Goal: Task Accomplishment & Management: Complete application form

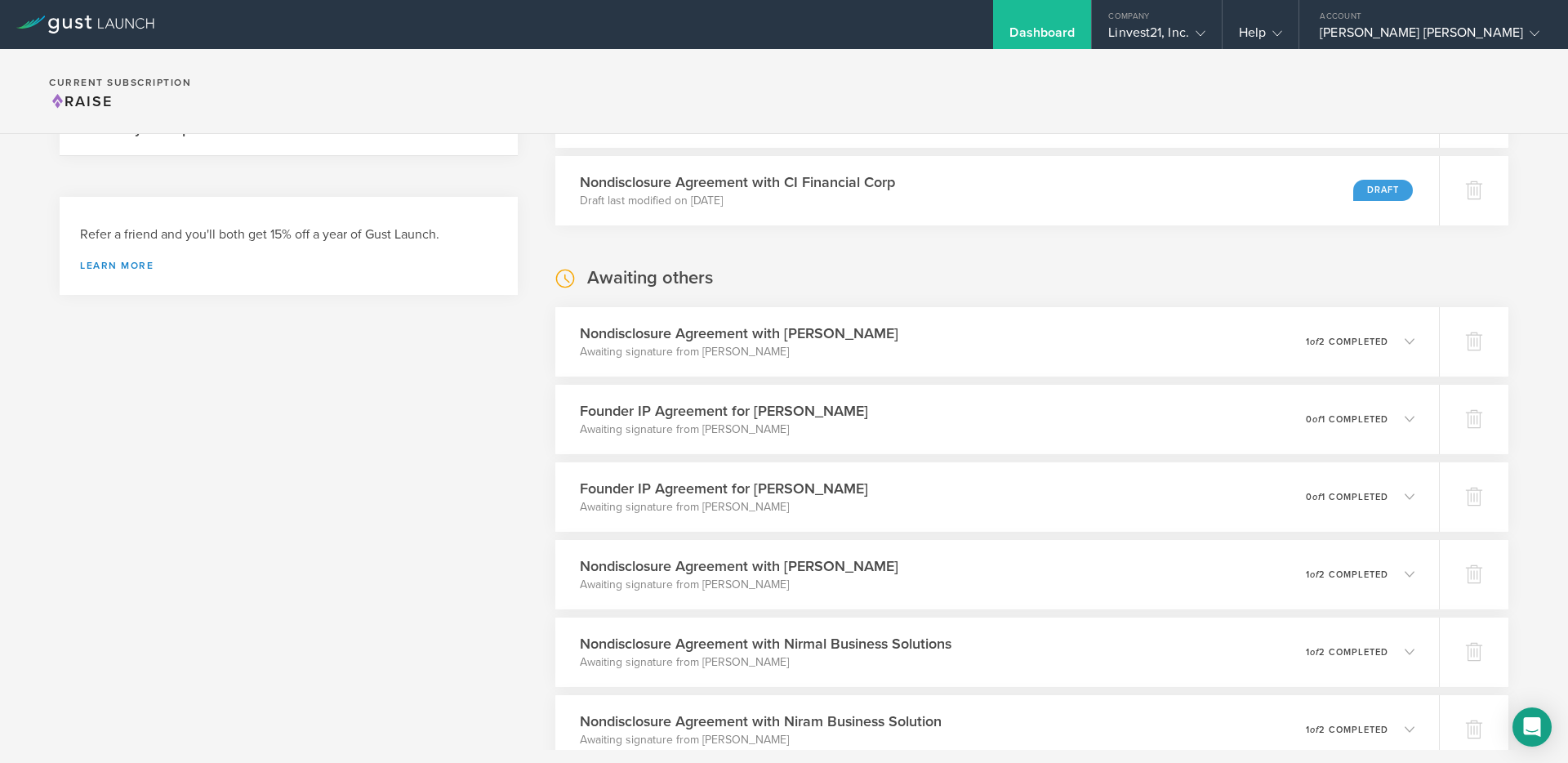
scroll to position [376, 0]
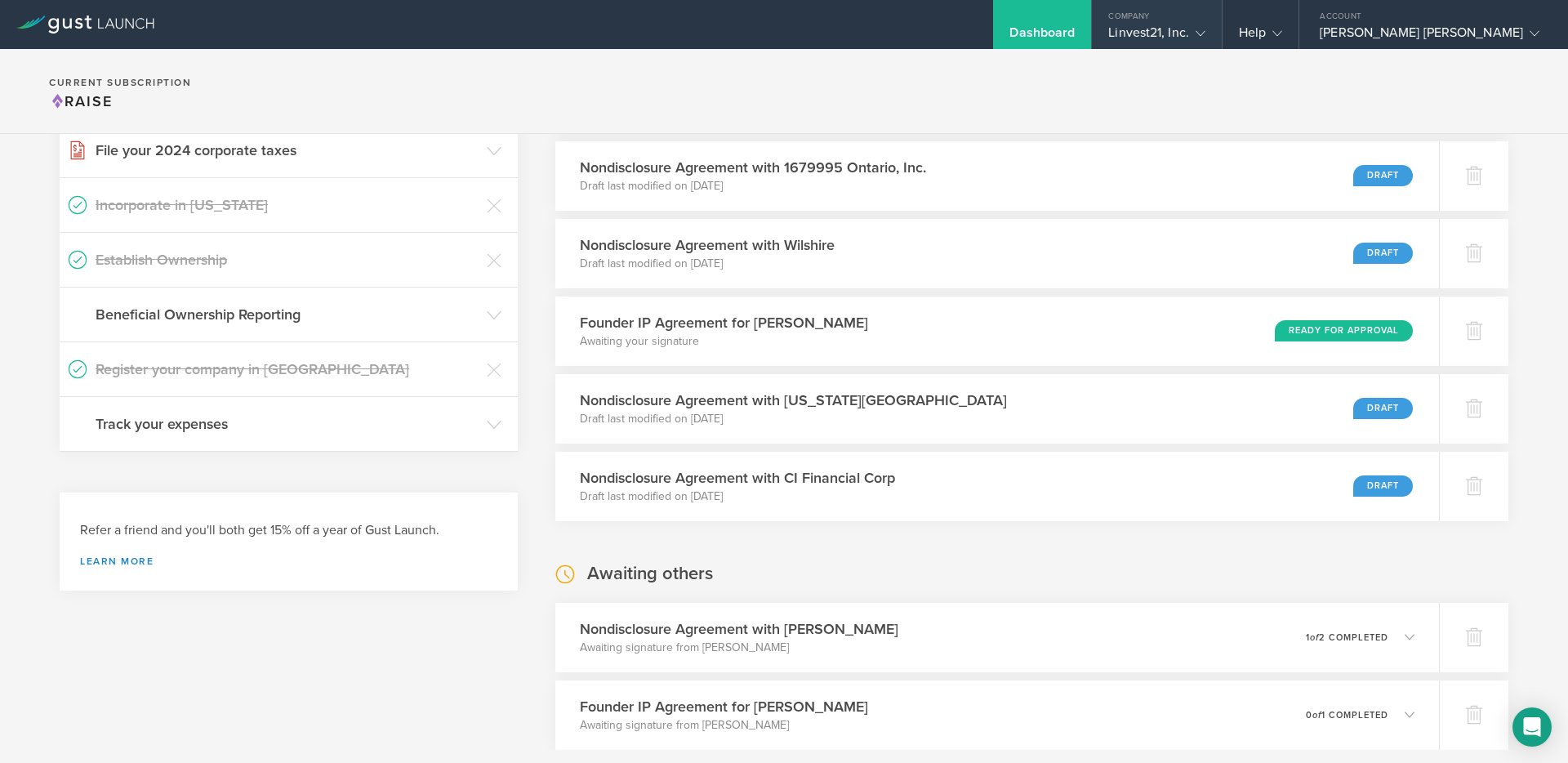
click at [1205, 36] on div "Linvest21, Inc." at bounding box center [1157, 36] width 98 height 25
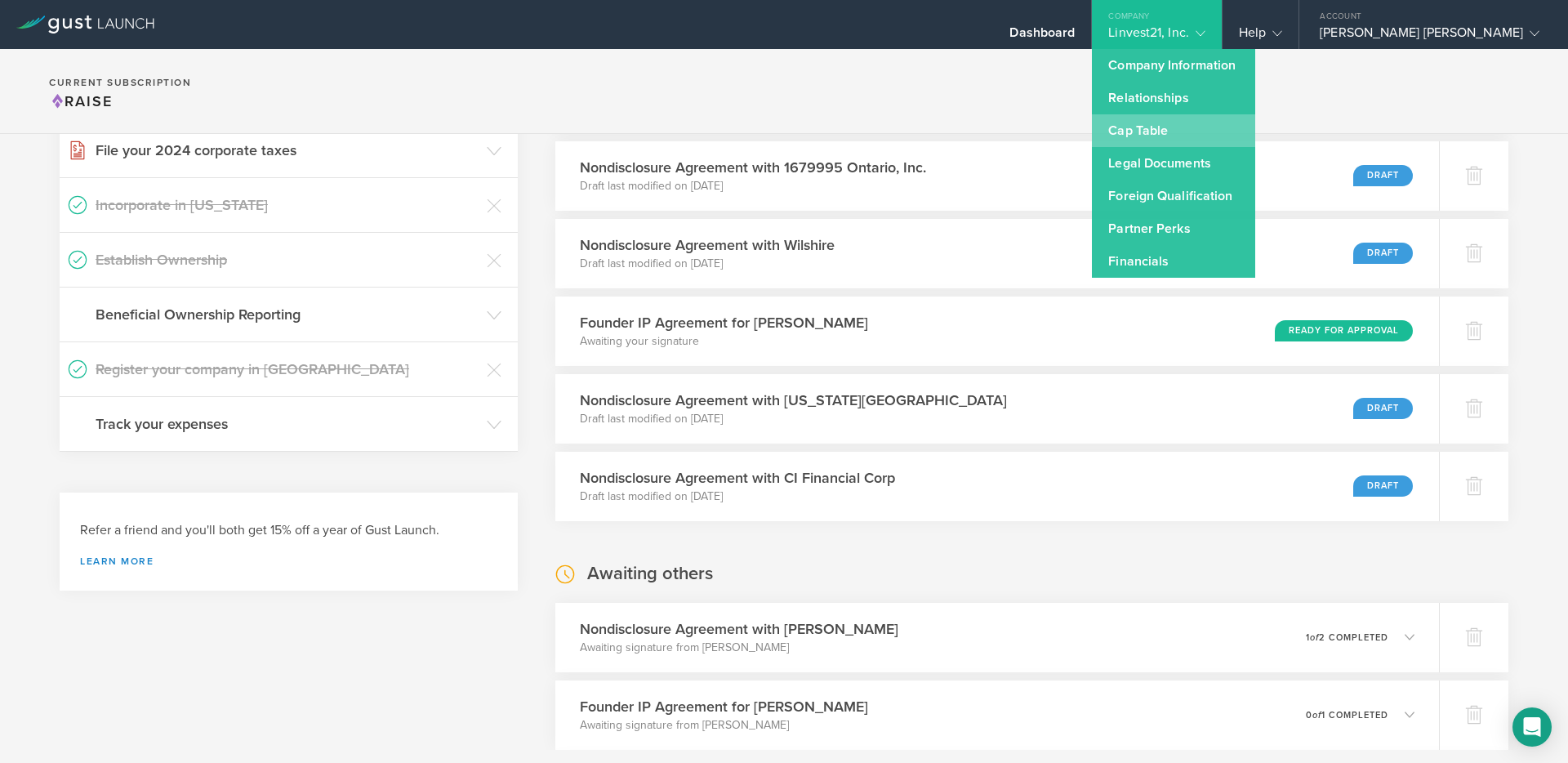
click at [1211, 138] on link "Cap Table" at bounding box center [1173, 130] width 163 height 33
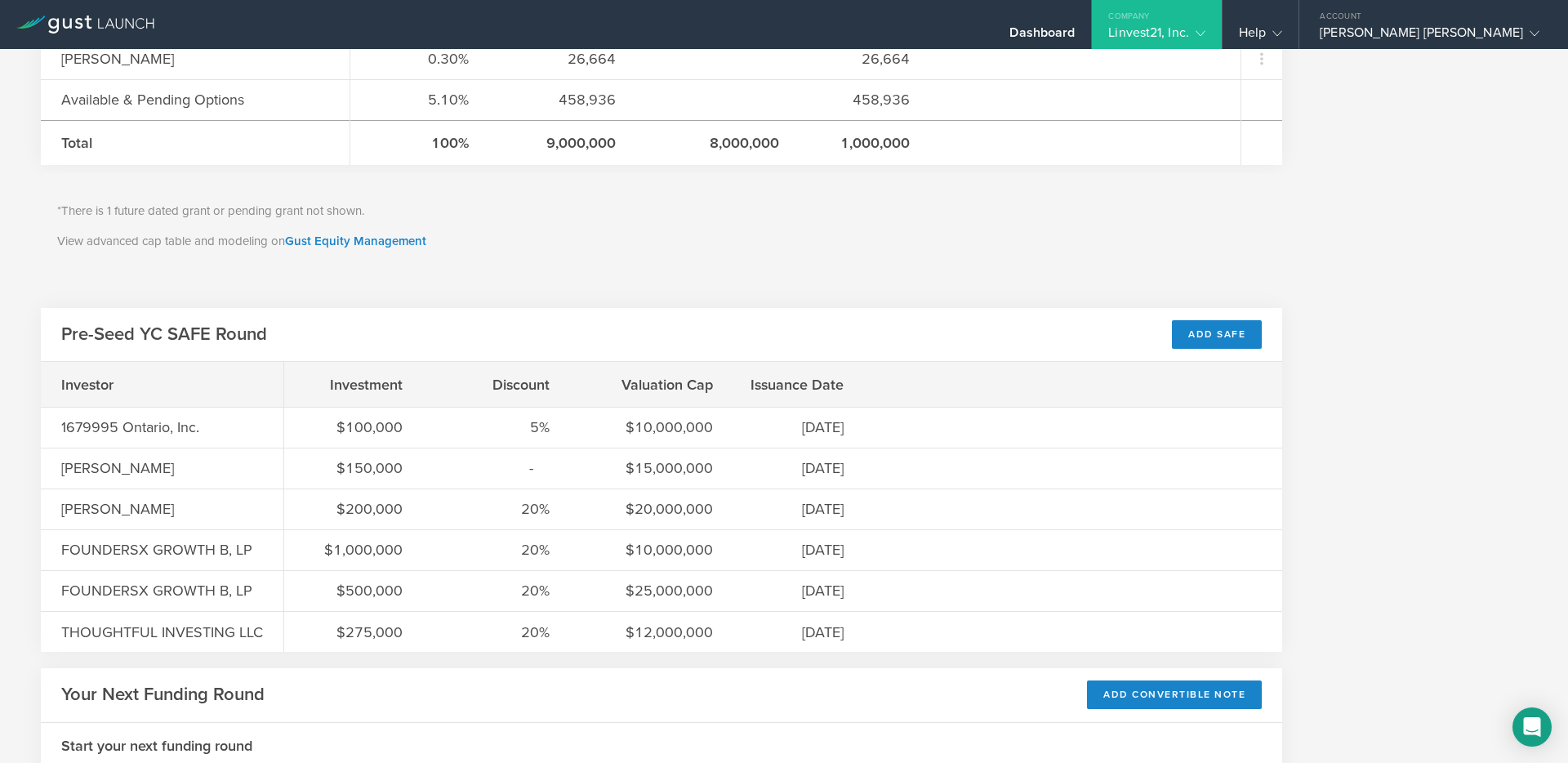
scroll to position [1047, 0]
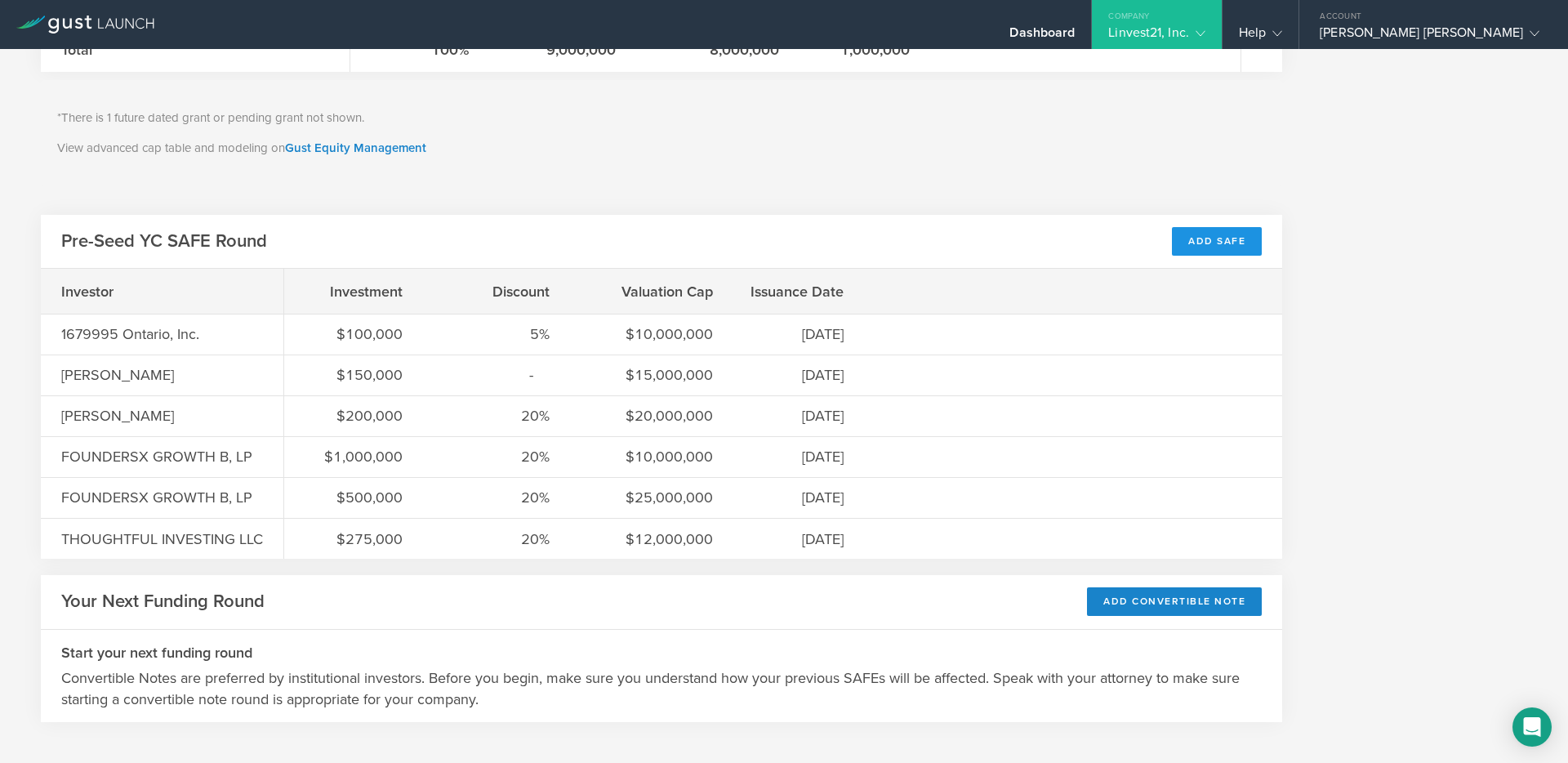
click at [1212, 239] on div "Add SAFE" at bounding box center [1217, 241] width 90 height 28
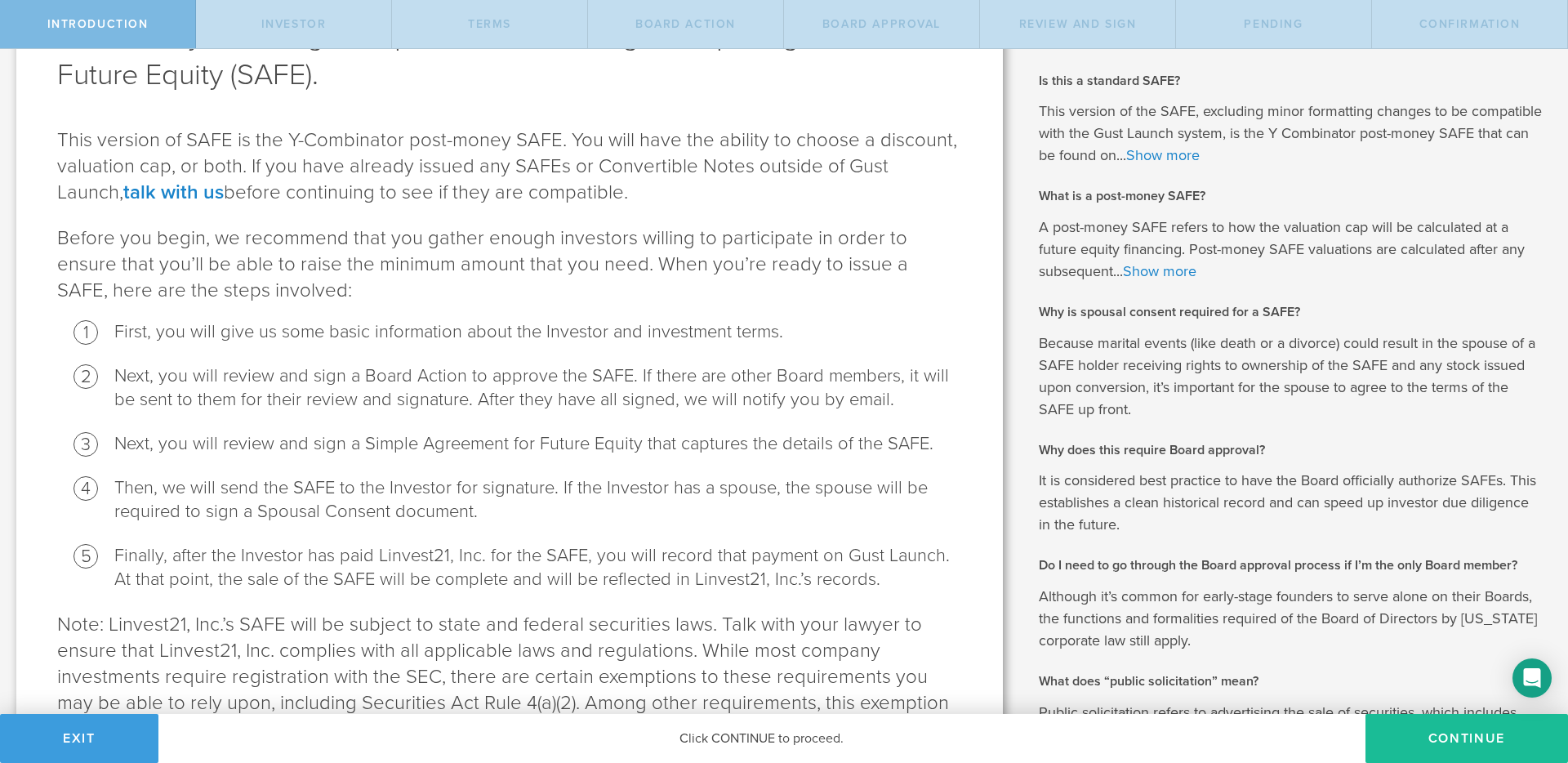
scroll to position [280, 0]
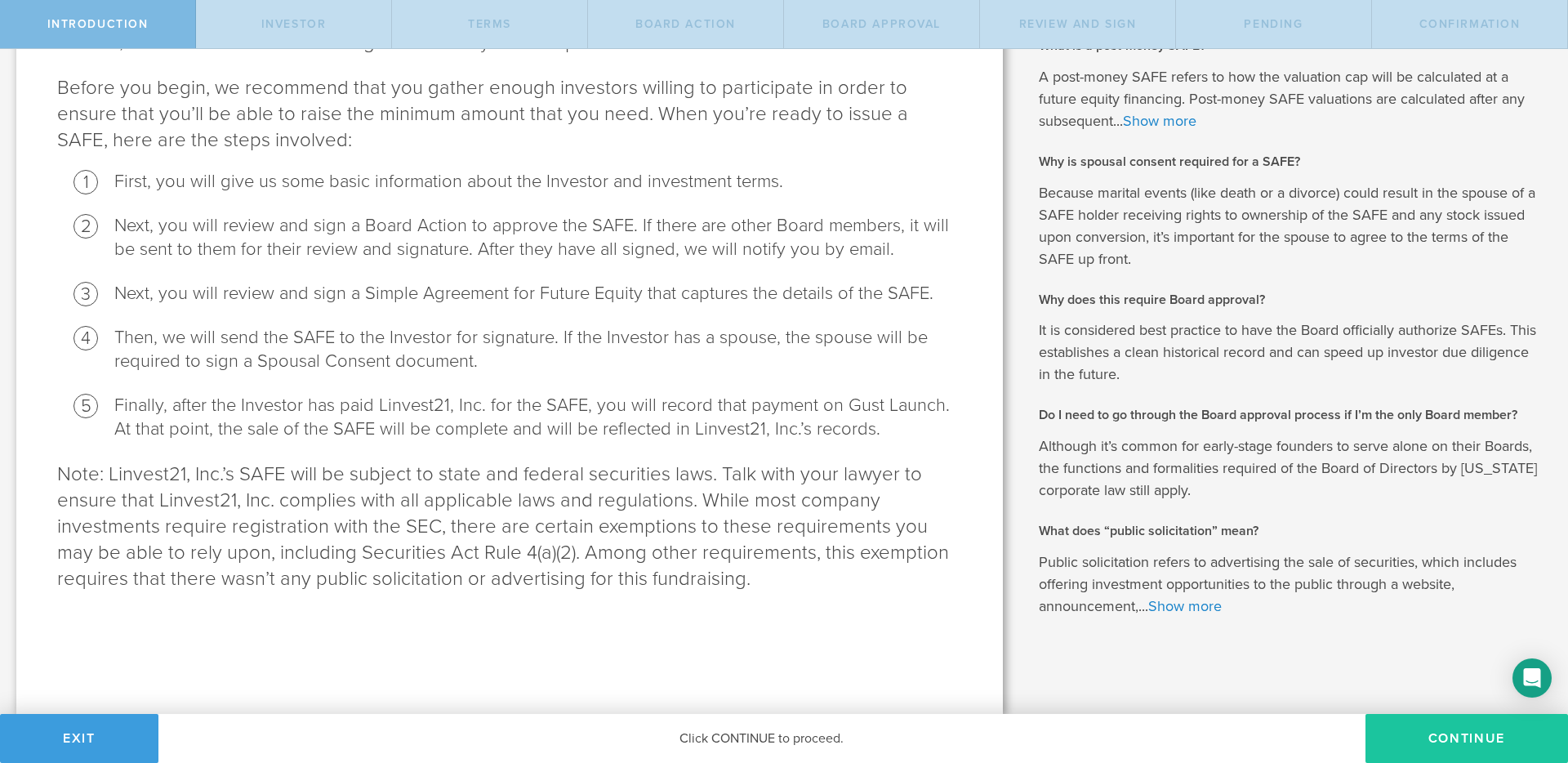
click at [1417, 744] on button "Continue" at bounding box center [1467, 738] width 202 height 49
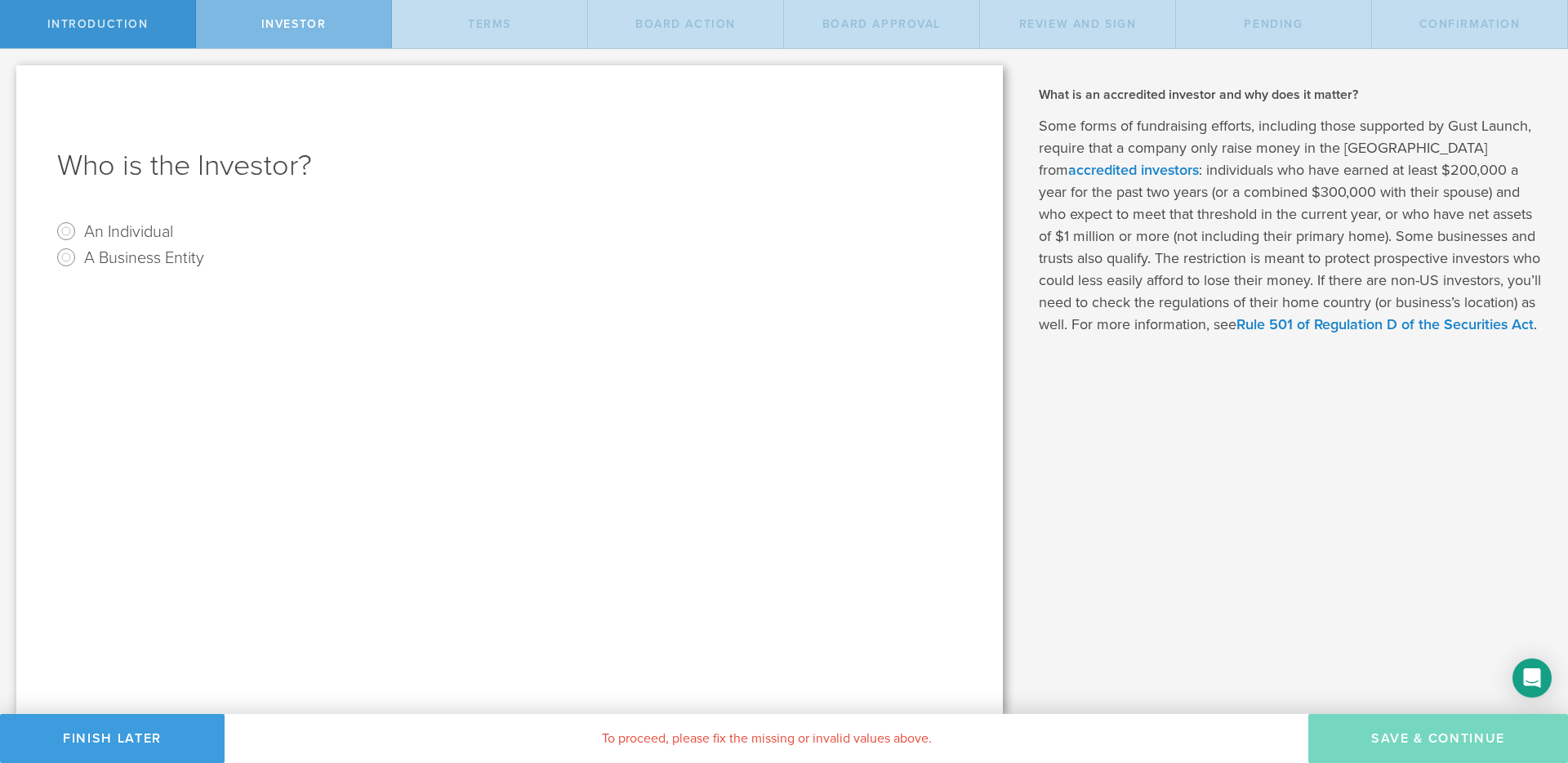
click at [150, 232] on label "An Individual" at bounding box center [129, 231] width 89 height 24
click at [79, 232] on input "An Individual" at bounding box center [66, 231] width 26 height 26
radio input "true"
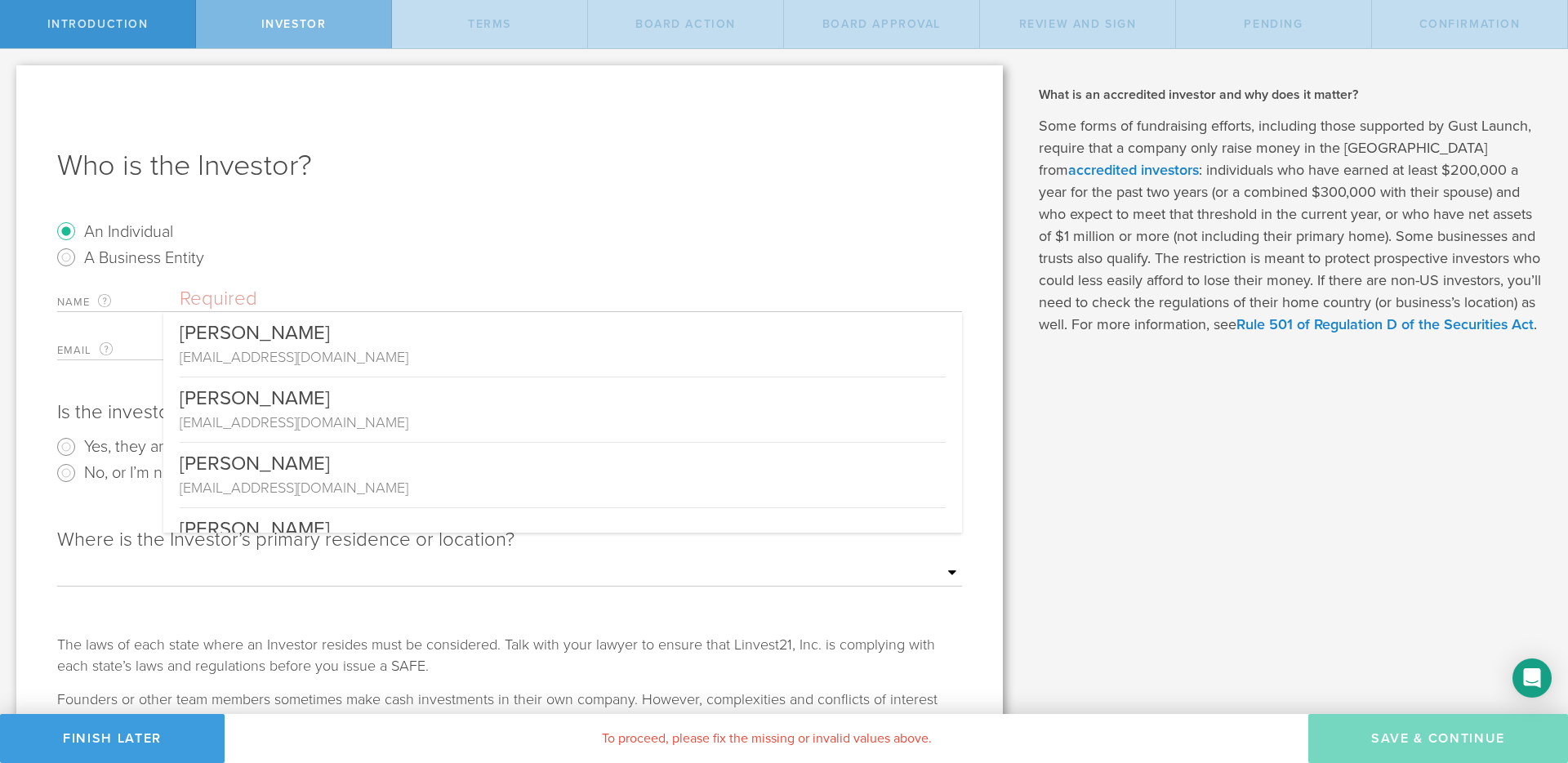
click at [388, 286] on input "text" at bounding box center [571, 298] width 782 height 25
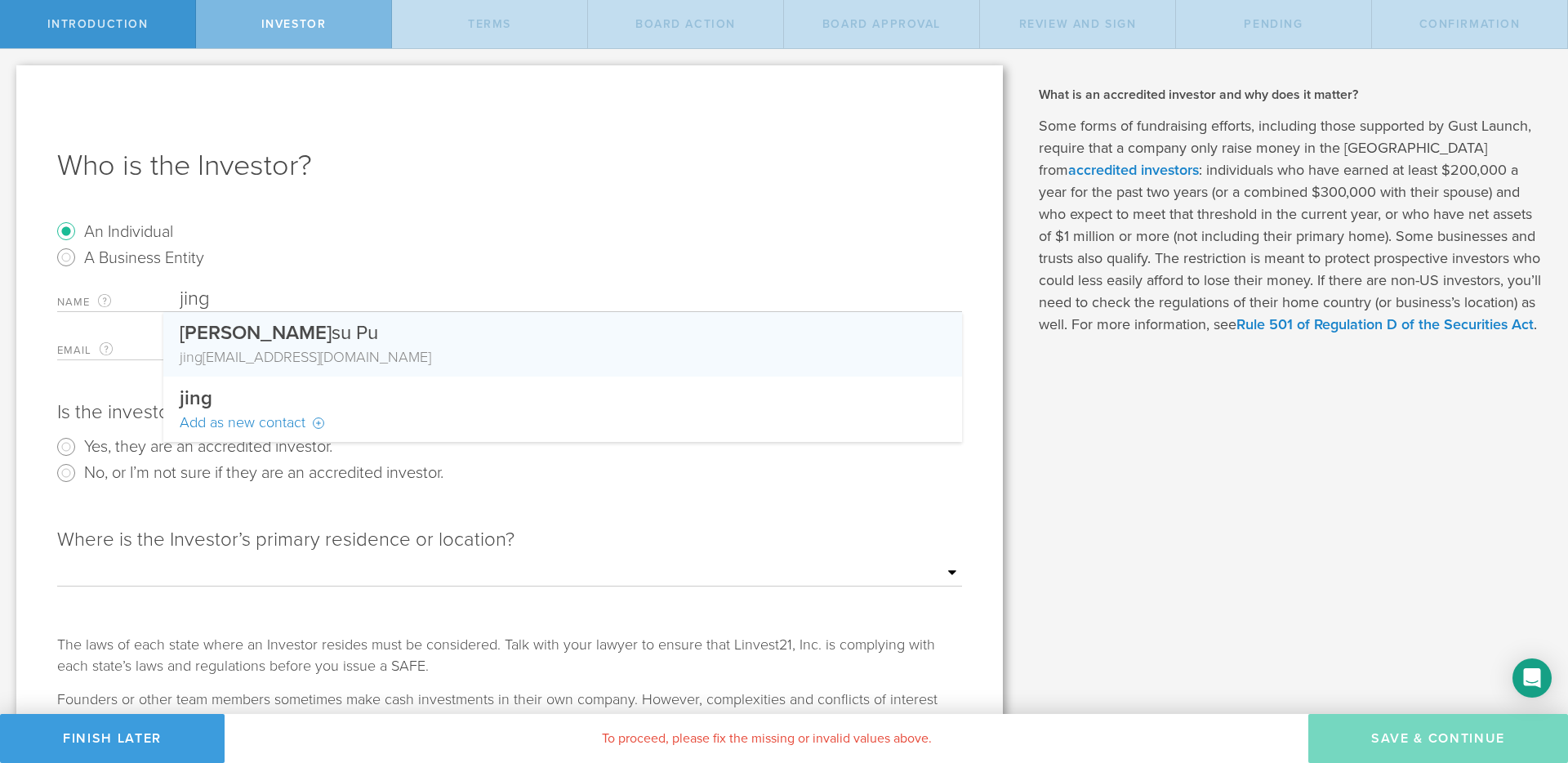
click at [312, 330] on div "Jing su Pu" at bounding box center [562, 329] width 766 height 35
type input "Jingsu Pu"
type input "jingsu_pu@yahoo.com"
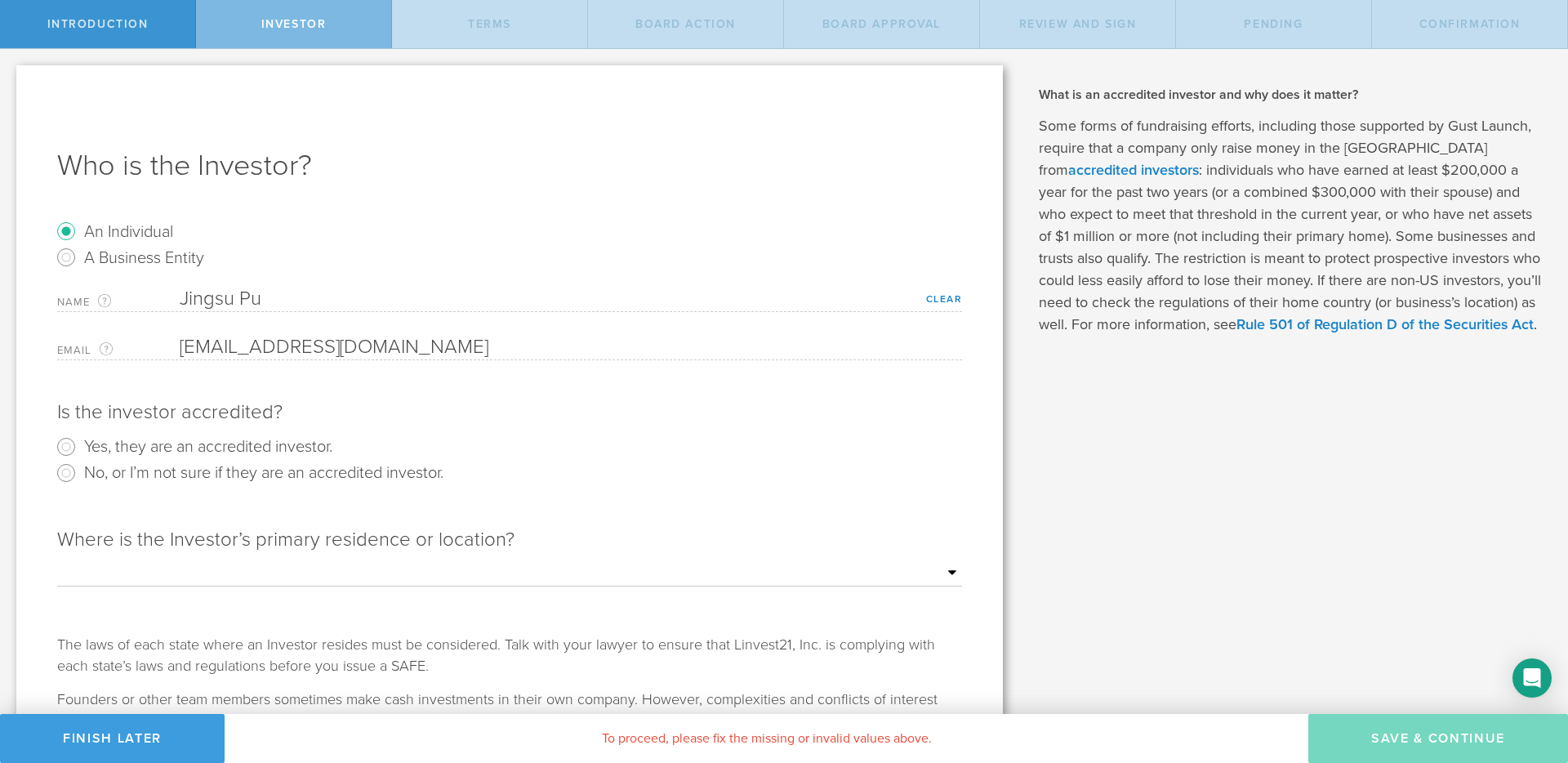
scroll to position [101, 0]
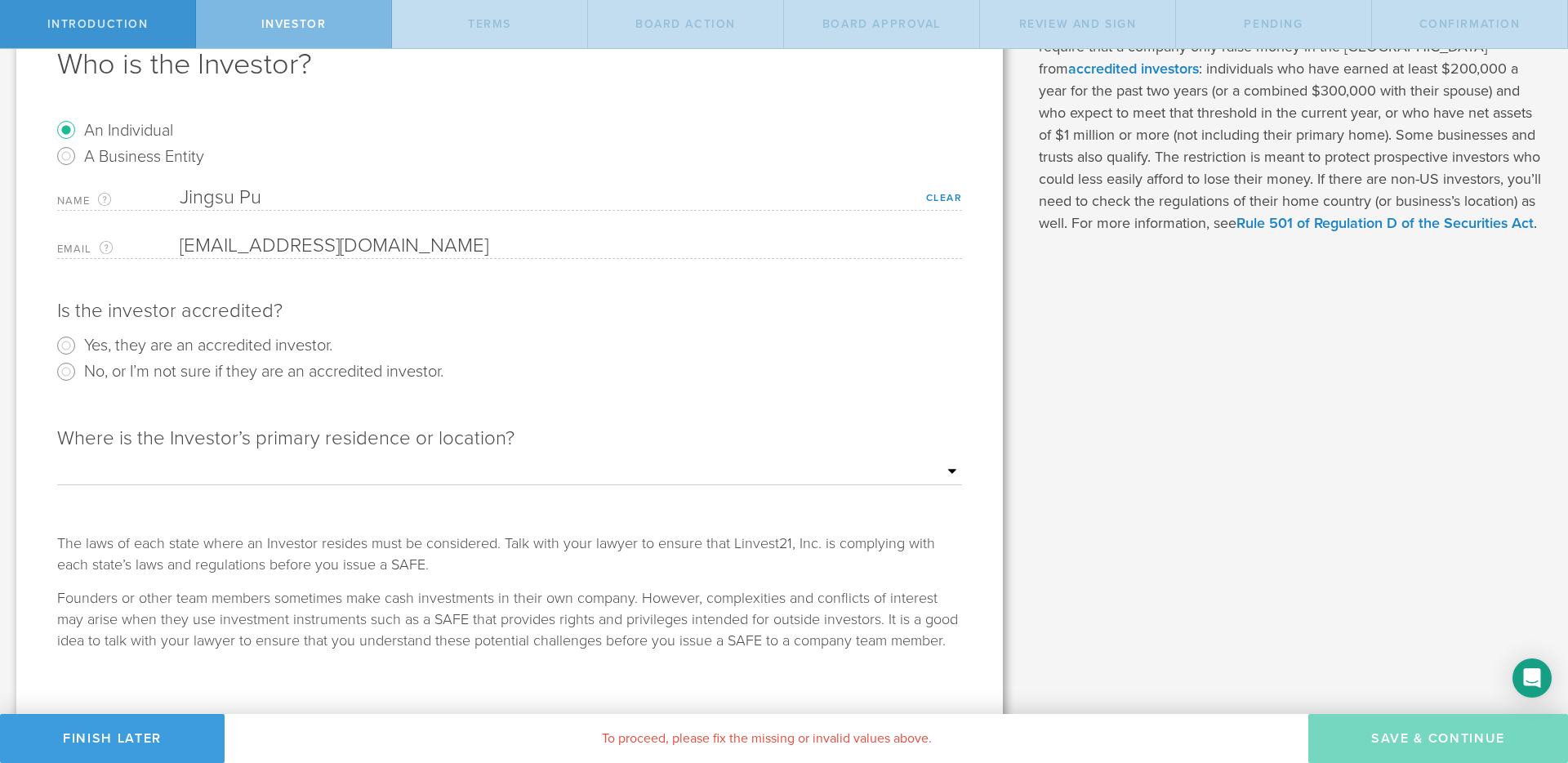
click at [305, 350] on label "Yes, they are an accredited investor." at bounding box center [208, 345] width 248 height 24
click at [79, 350] on input "Yes, they are an accredited investor." at bounding box center [66, 345] width 26 height 26
radio input "true"
click at [326, 484] on div "Outside of the US Alabama Alaska Arizona Arkansas California Colorado Connectic…" at bounding box center [510, 472] width 905 height 26
click at [344, 473] on select "Outside of the US Alabama Alaska Arizona Arkansas California Colorado Connectic…" at bounding box center [510, 471] width 905 height 25
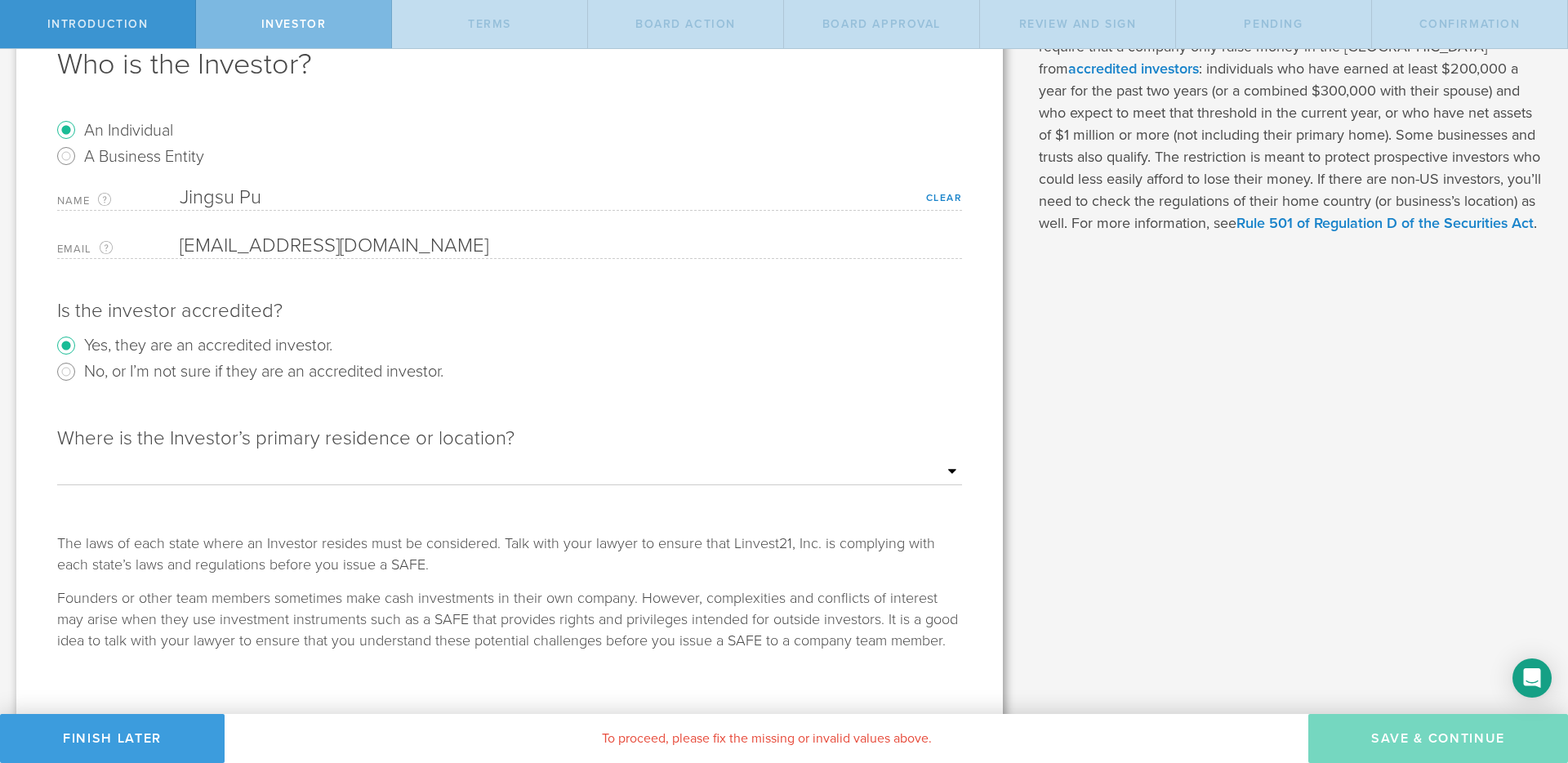
click at [320, 463] on select "Outside of the US Alabama Alaska Arizona Arkansas California Colorado Connectic…" at bounding box center [510, 471] width 905 height 25
select select "string:NY"
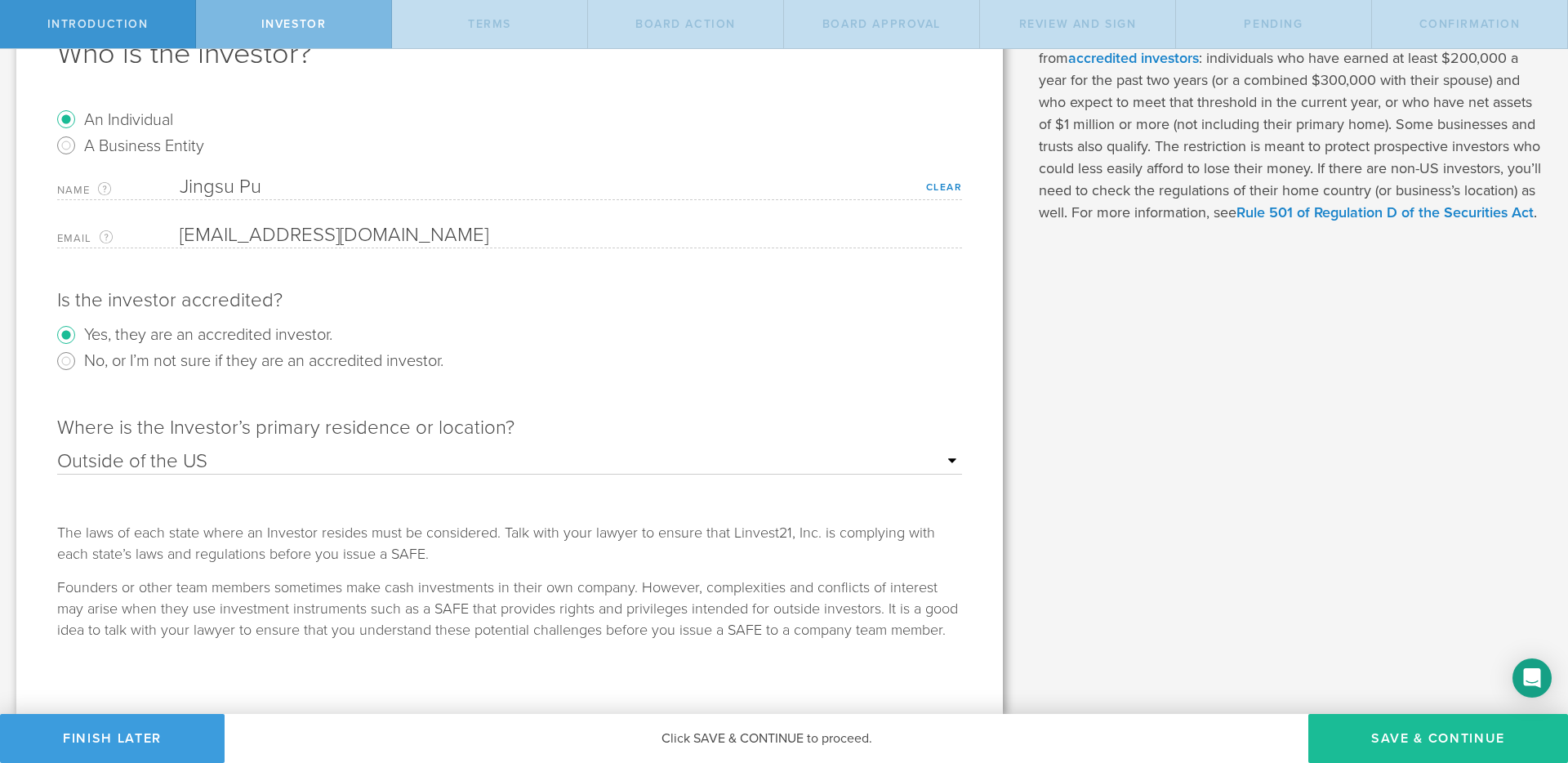
scroll to position [111, 0]
click at [1397, 745] on button "Save & Continue" at bounding box center [1438, 738] width 260 height 49
checkbox input "true"
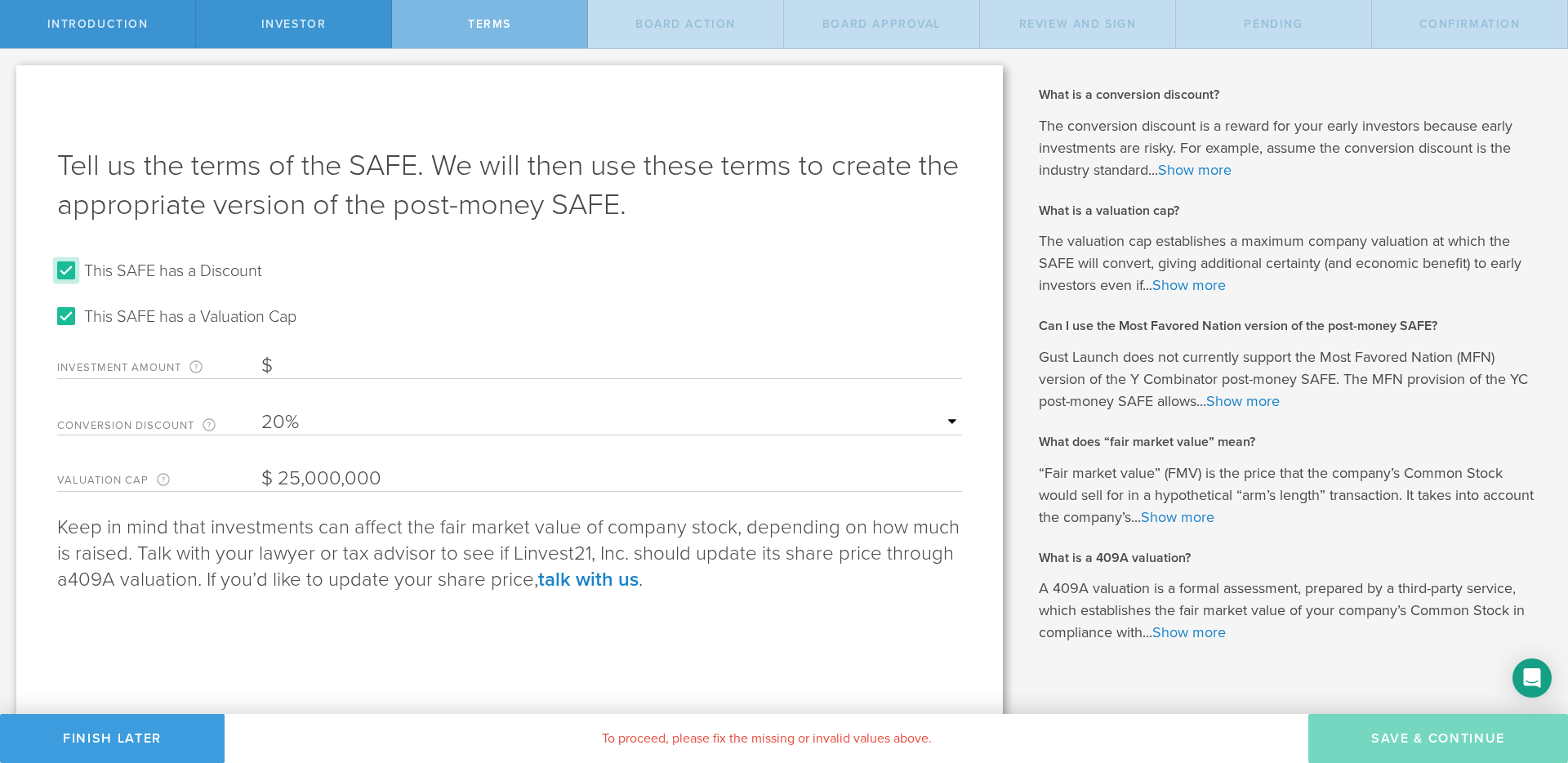
click at [67, 271] on input "This SAFE has a Discount" at bounding box center [66, 270] width 26 height 26
checkbox input "false"
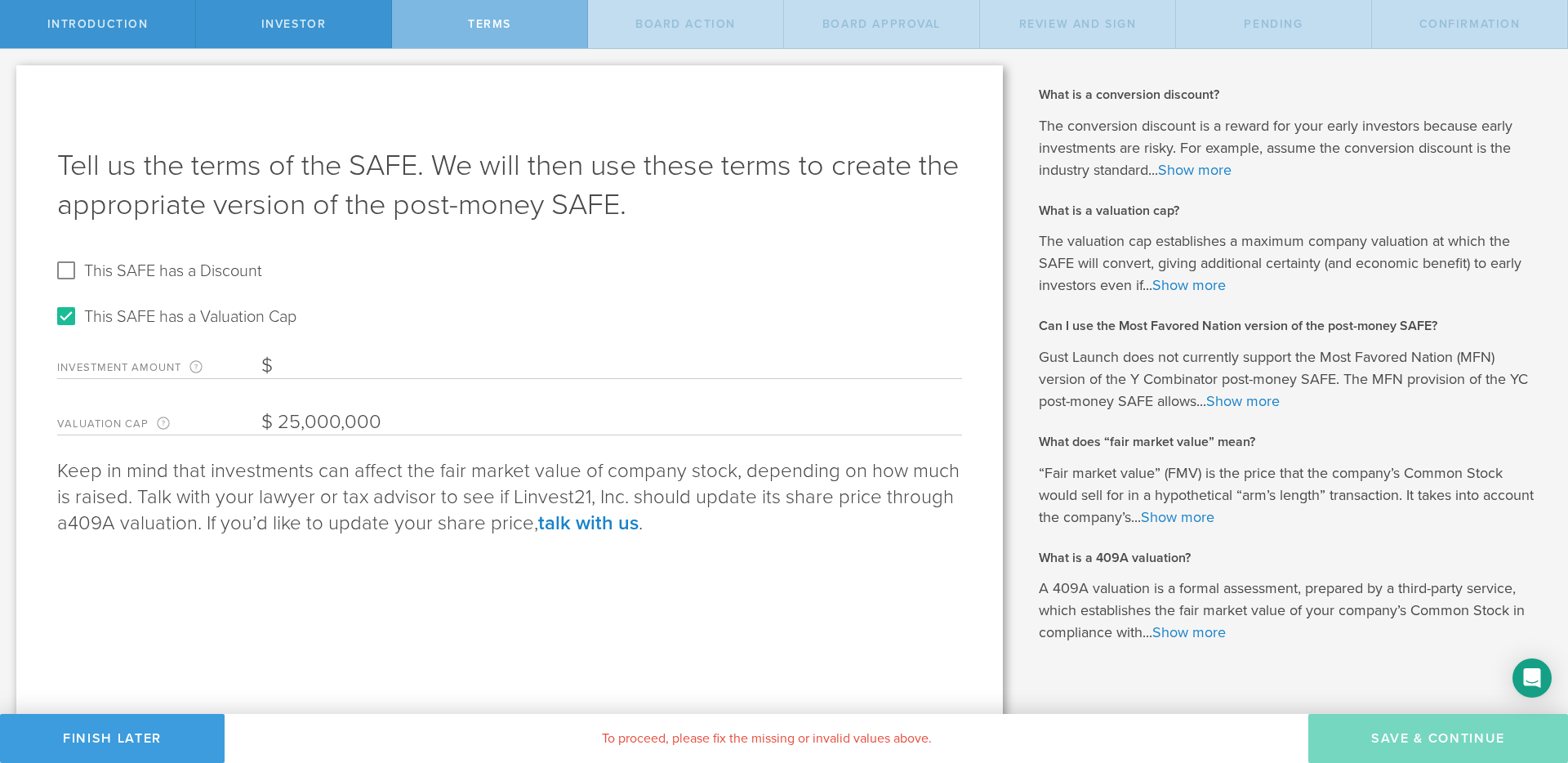
click at [375, 430] on input "25,000,000" at bounding box center [612, 422] width 701 height 25
click at [297, 418] on input "25,000,000" at bounding box center [612, 422] width 701 height 25
type input "30,000,000"
click at [311, 365] on input "Investment Amount The amount (in USD) that this investor is paying for the SAFE." at bounding box center [612, 366] width 701 height 25
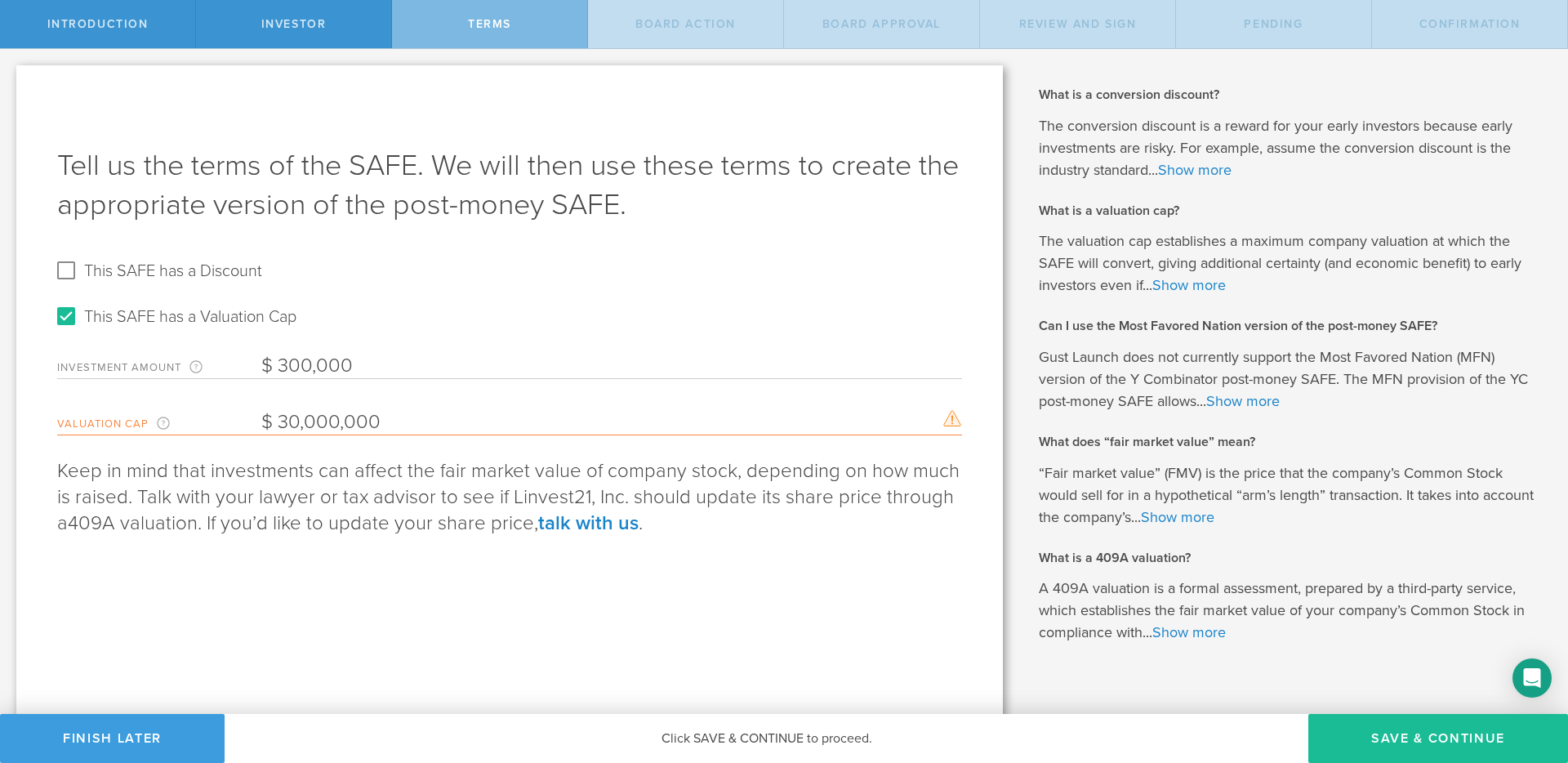
type input "300,000"
click at [413, 616] on div "Tell us the terms of the SAFE. We will then use these terms to create the appro…" at bounding box center [510, 403] width 986 height 675
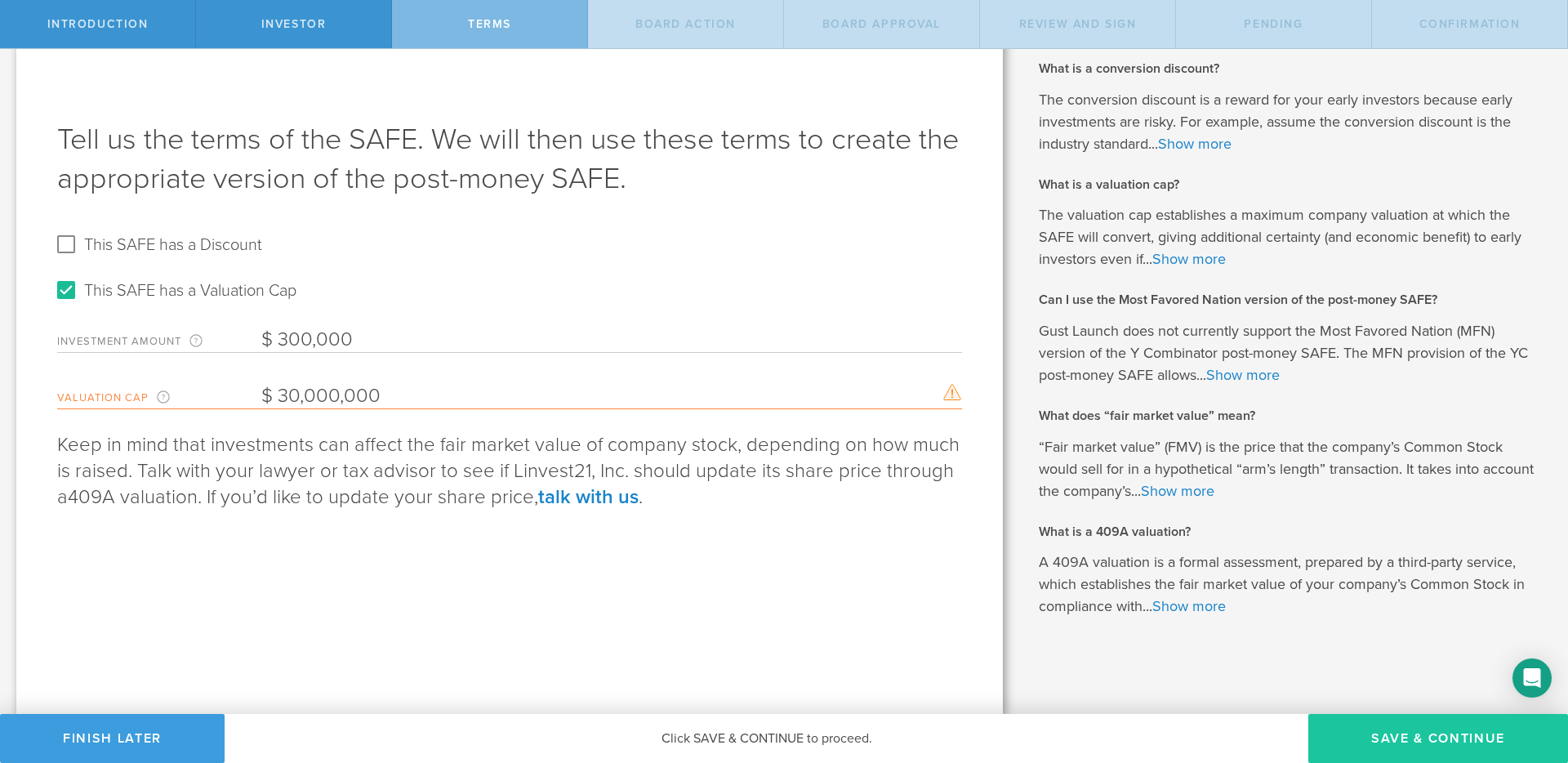
click at [1408, 737] on button "Save & Continue" at bounding box center [1438, 738] width 260 height 49
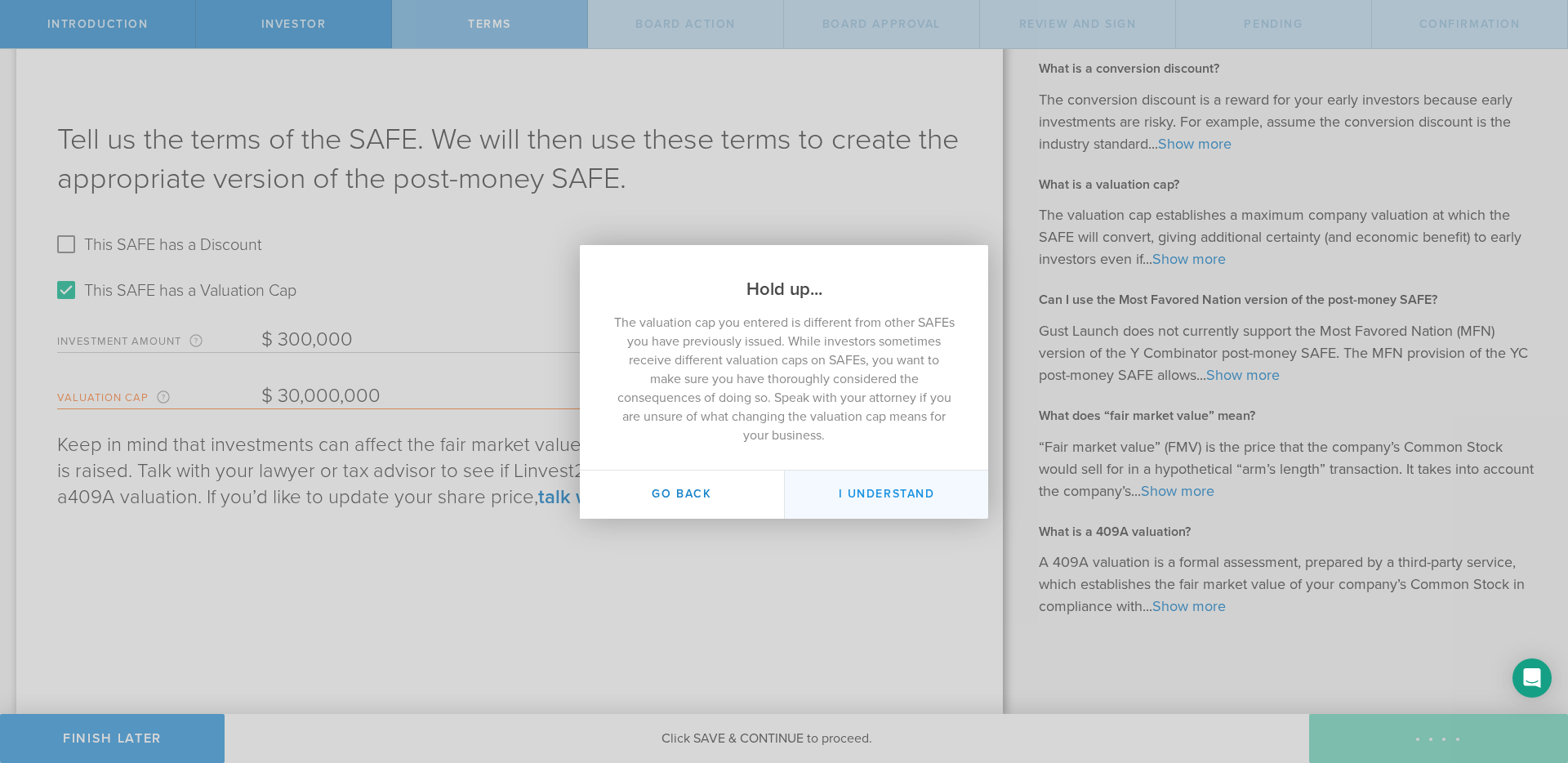
click at [875, 494] on button "I Understand" at bounding box center [886, 494] width 204 height 48
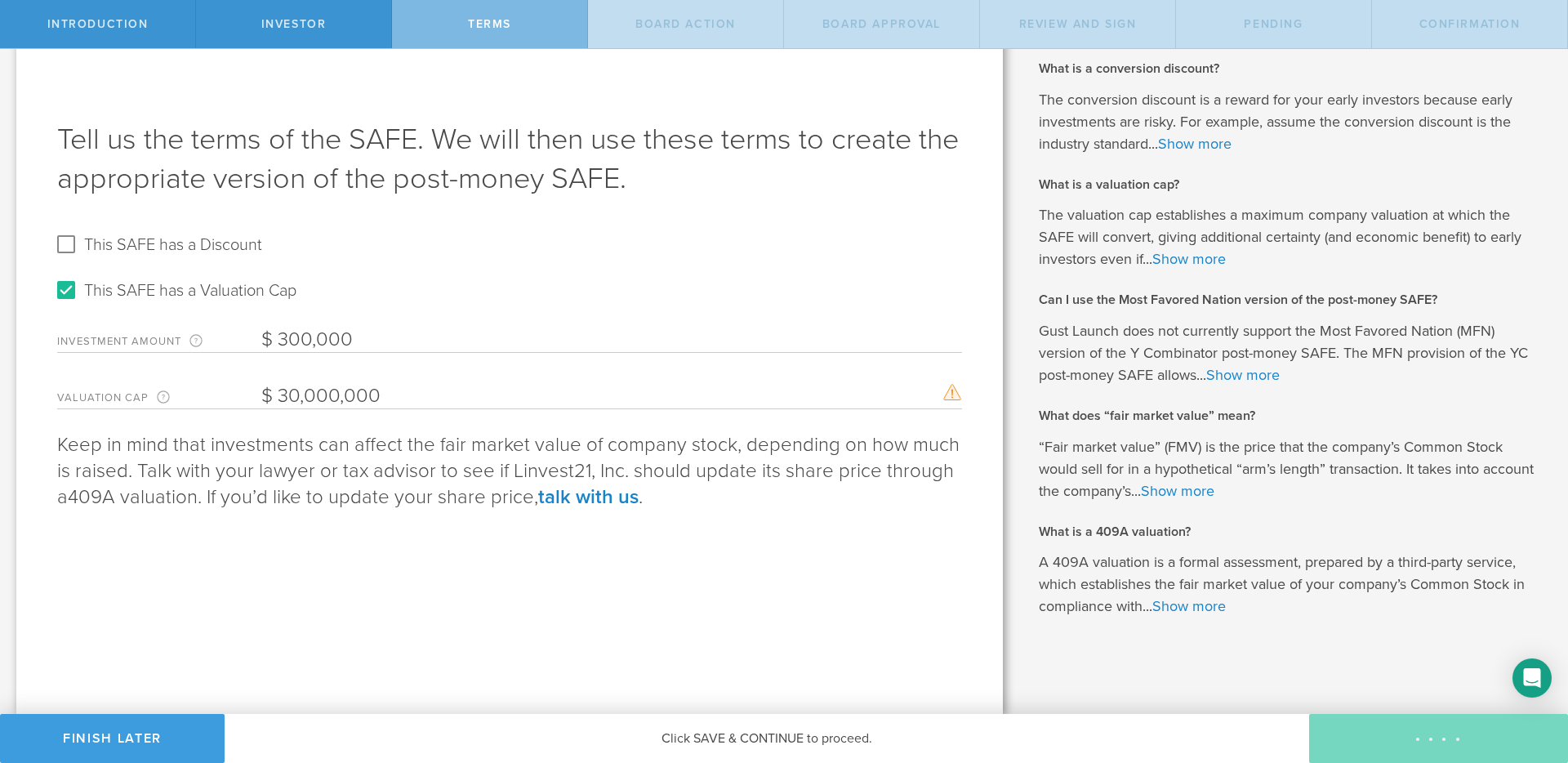
scroll to position [0, 0]
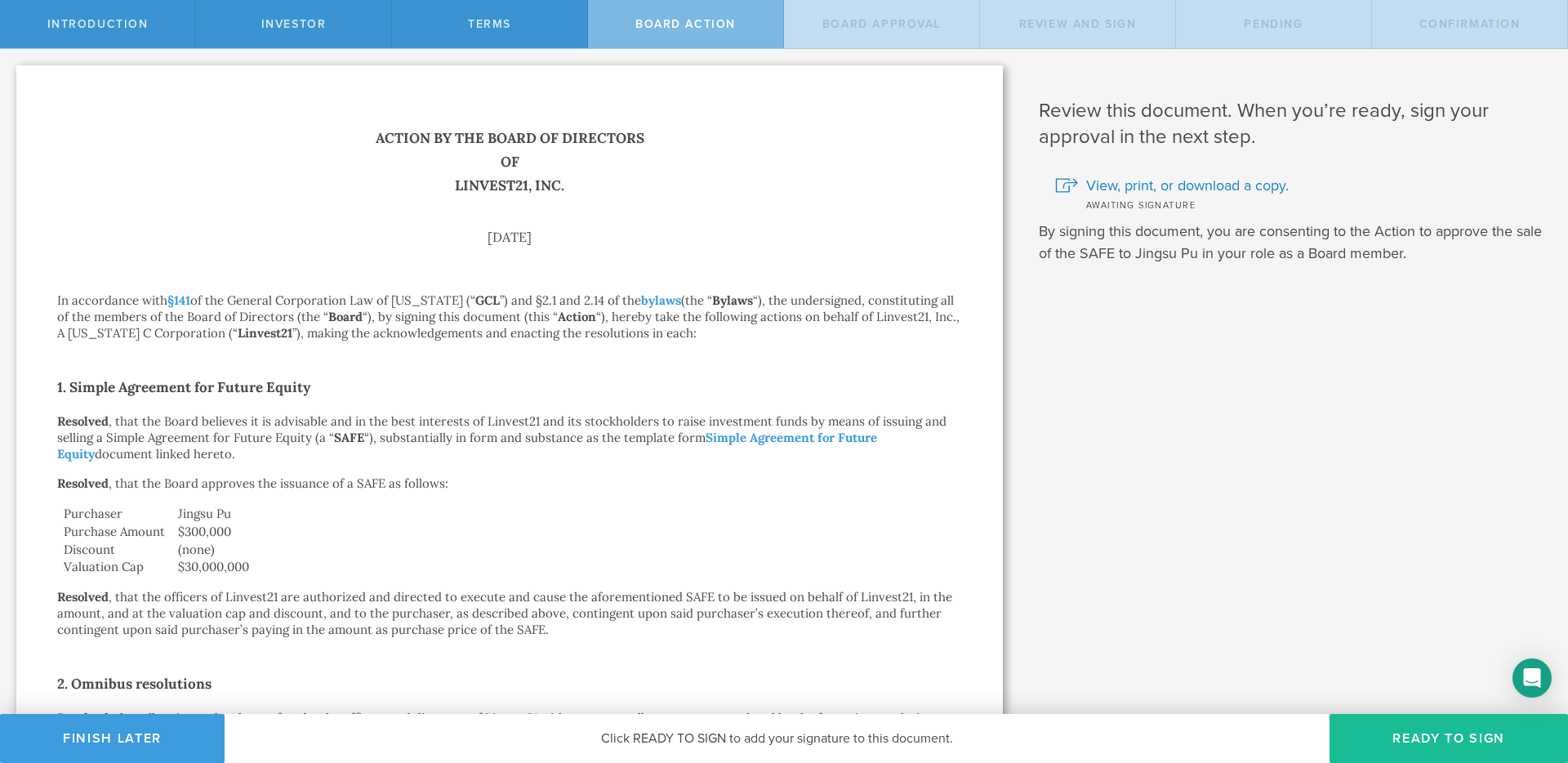
click at [636, 179] on h1 "Action by the Board of Directors of Linvest21, Inc." at bounding box center [510, 162] width 905 height 71
click at [139, 737] on button "Finish Later" at bounding box center [112, 738] width 224 height 49
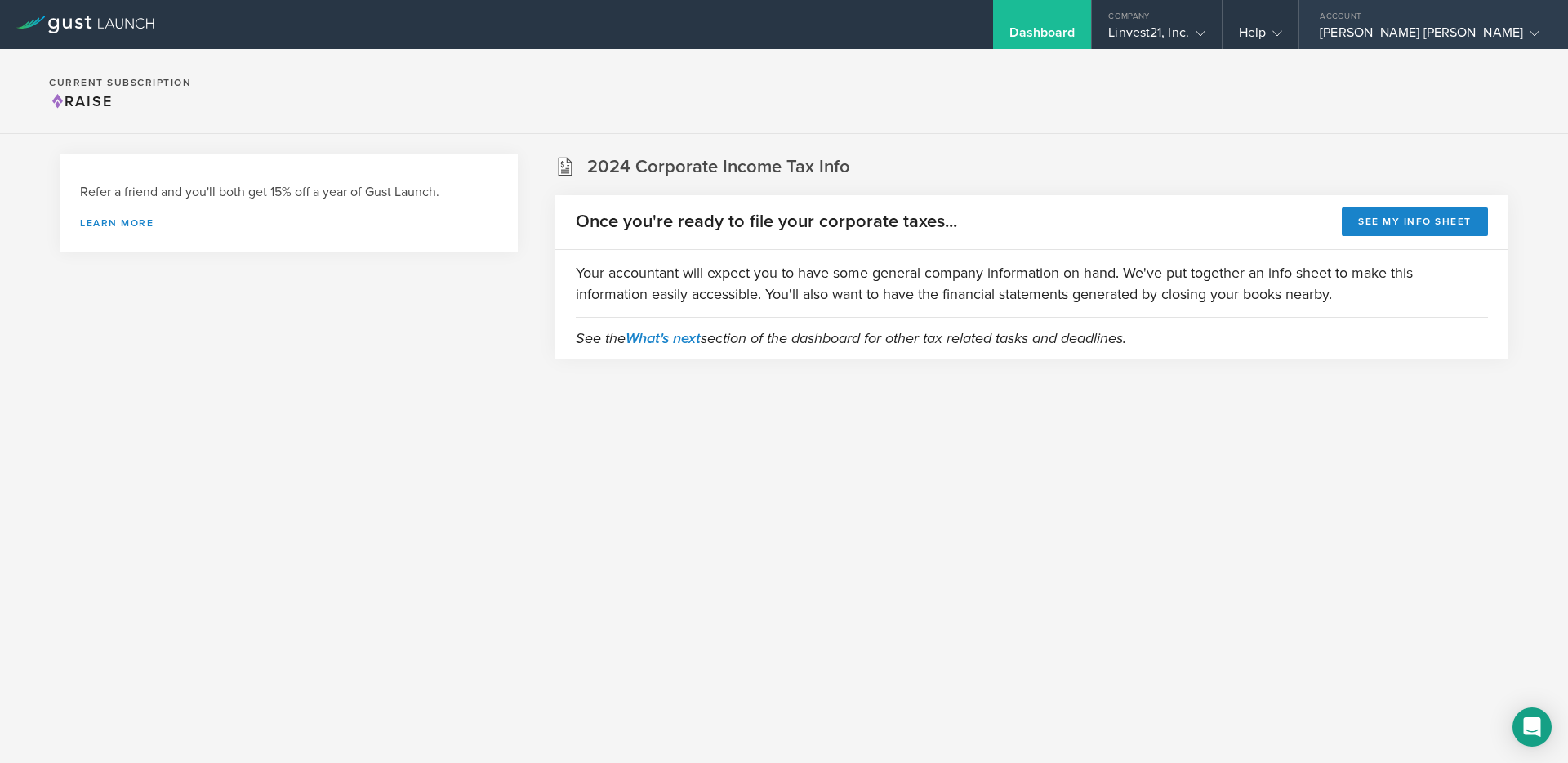
click at [1412, 27] on div "[PERSON_NAME] [PERSON_NAME]" at bounding box center [1429, 36] width 220 height 25
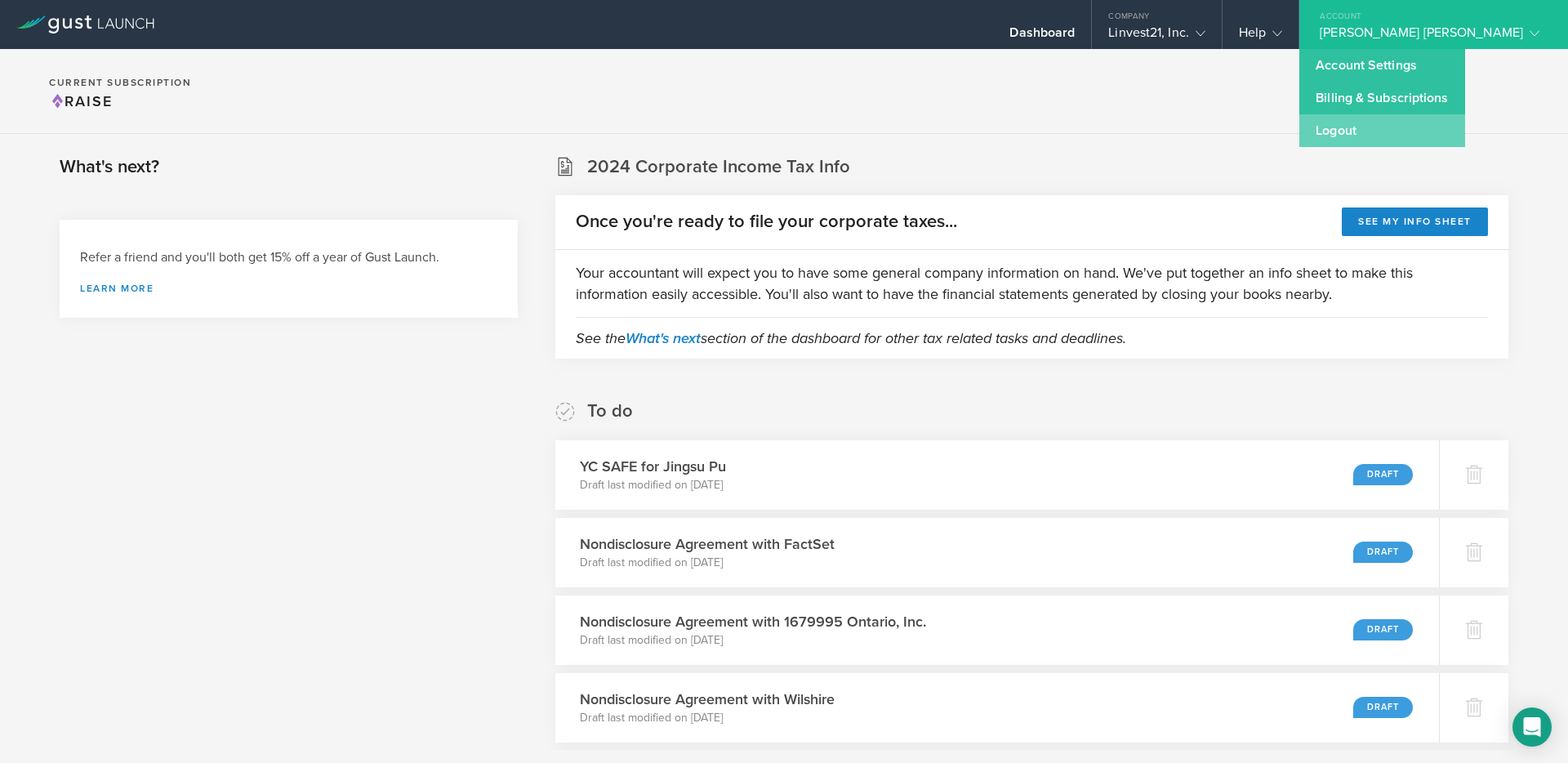
click at [1398, 126] on link "Logout" at bounding box center [1381, 130] width 165 height 33
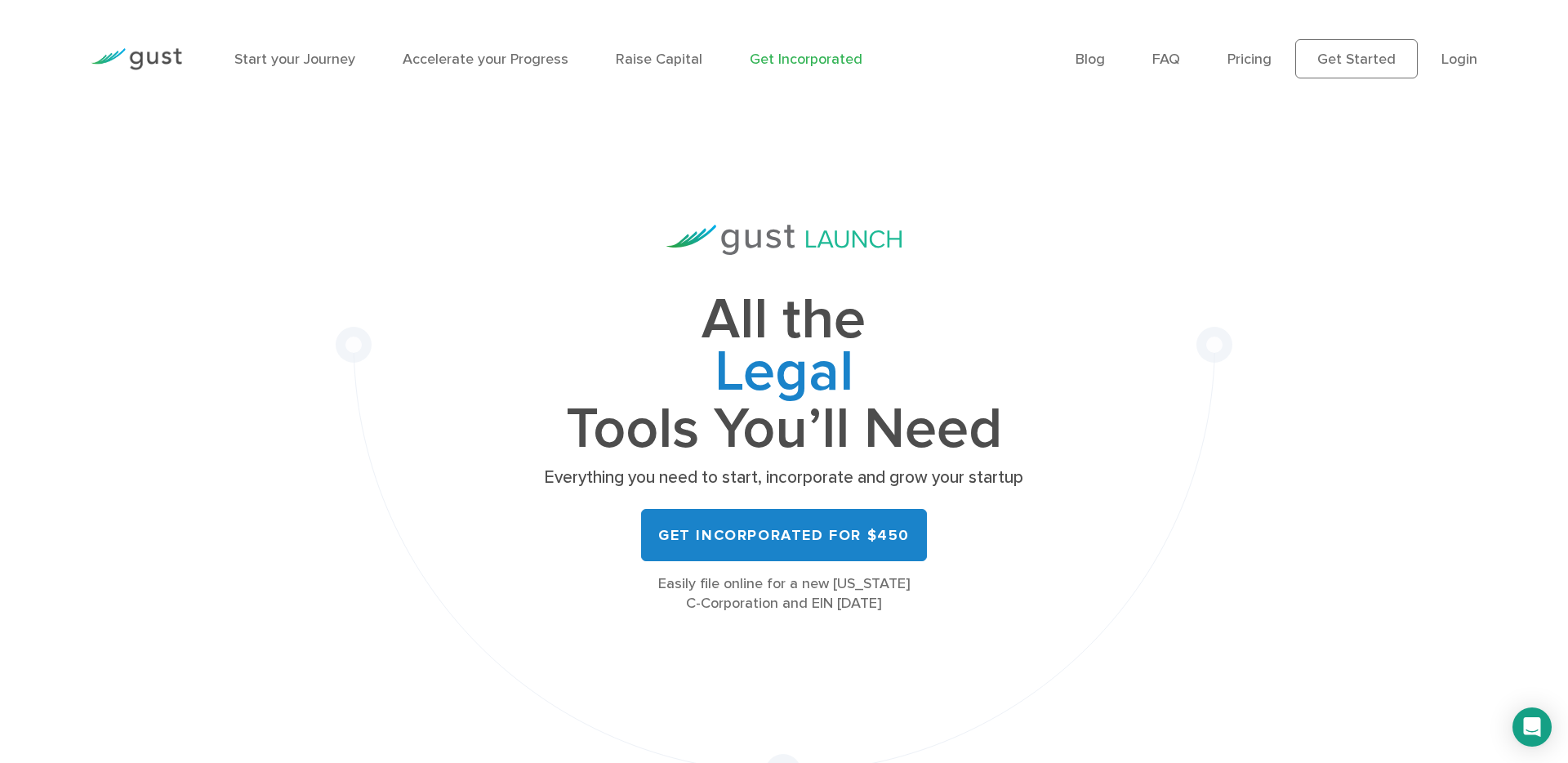
click at [1374, 124] on div "All the Legal Cap Table Fundraising Governance Tools You’ll Need Everything you…" at bounding box center [784, 453] width 1285 height 672
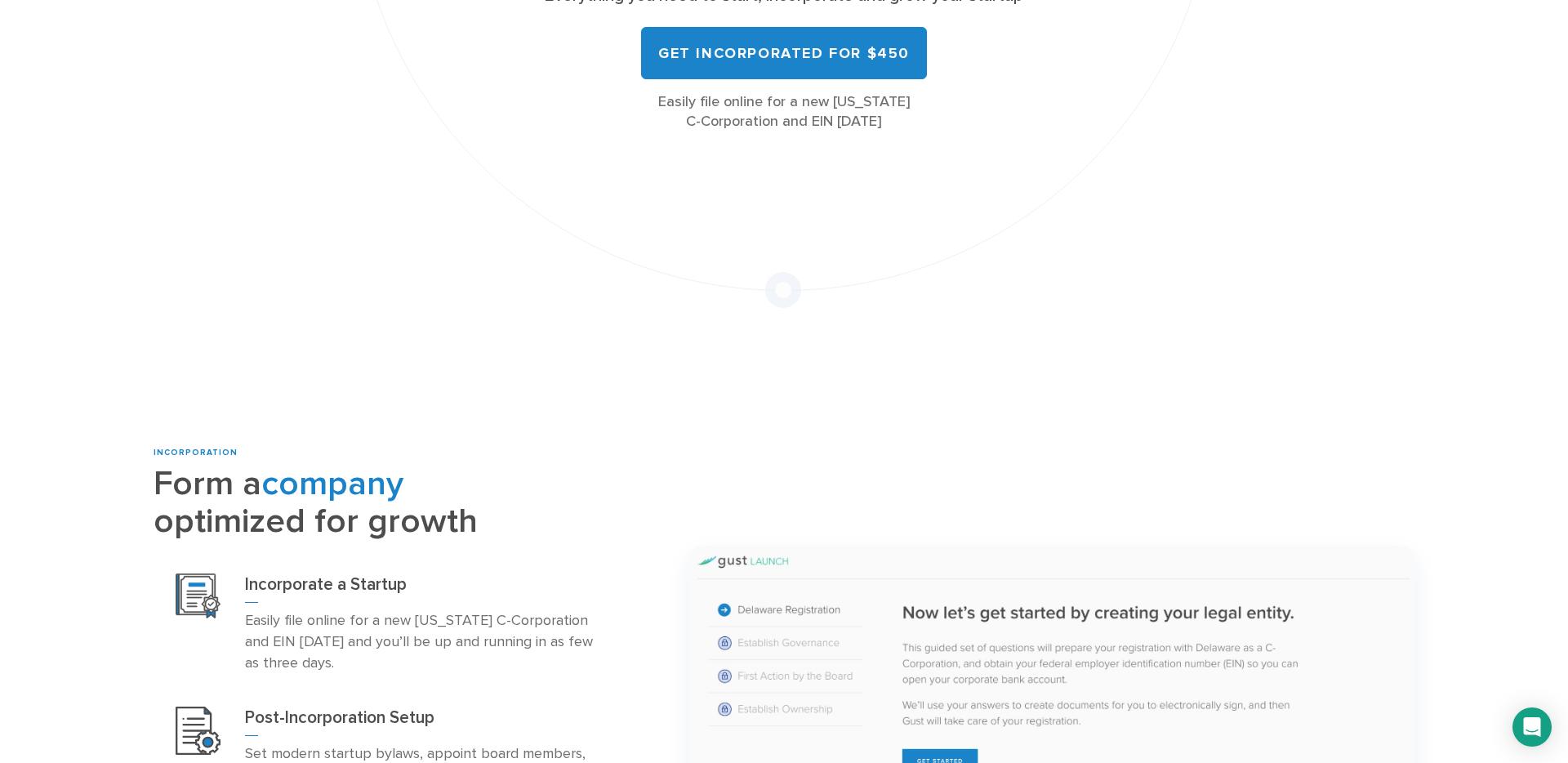
scroll to position [648, 0]
